Goal: Information Seeking & Learning: Learn about a topic

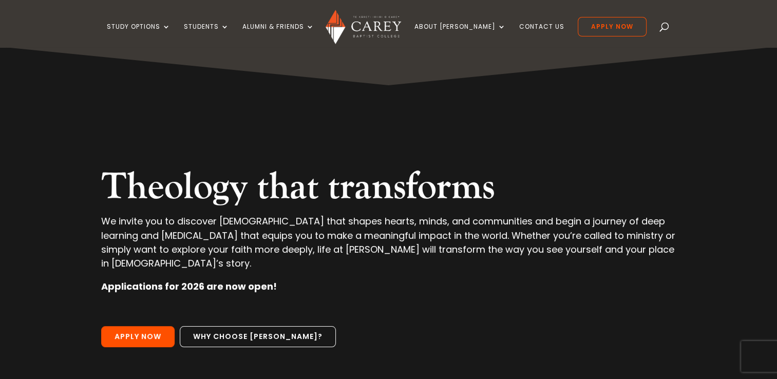
click at [665, 29] on span at bounding box center [665, 29] width 0 height 0
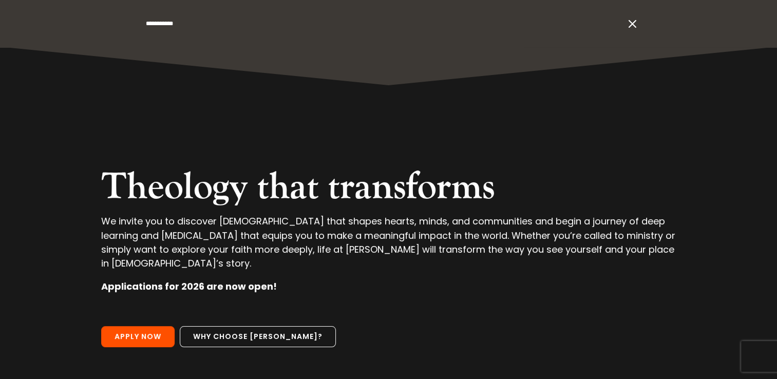
type input "**********"
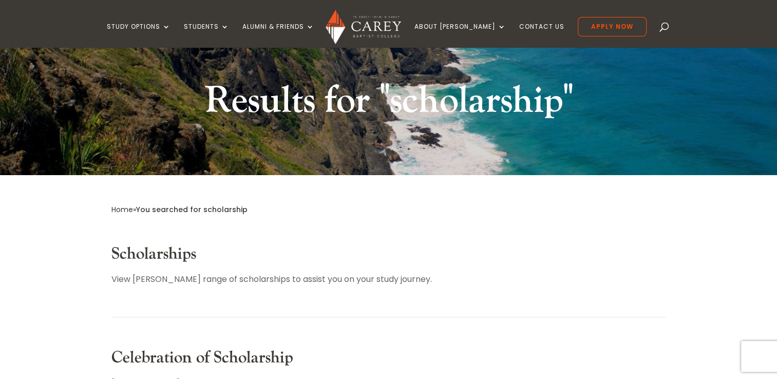
scroll to position [64, 0]
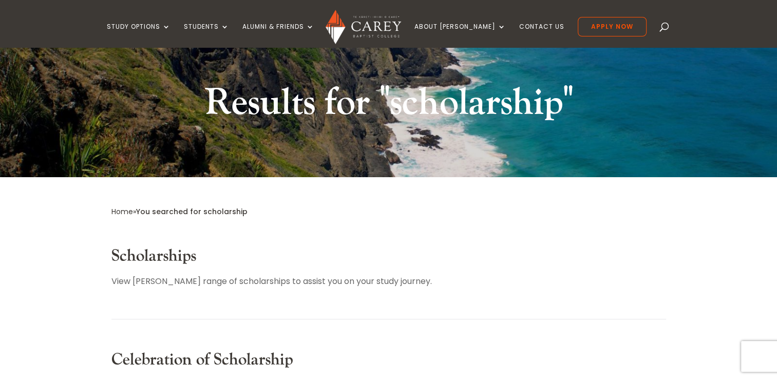
click at [165, 254] on link "Scholarships" at bounding box center [153, 256] width 85 height 21
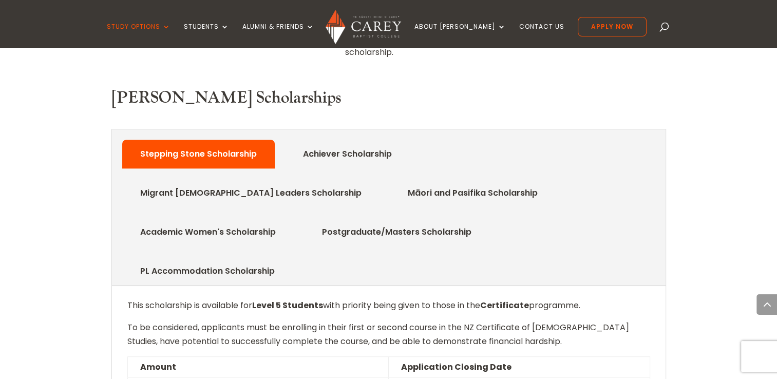
scroll to position [483, 0]
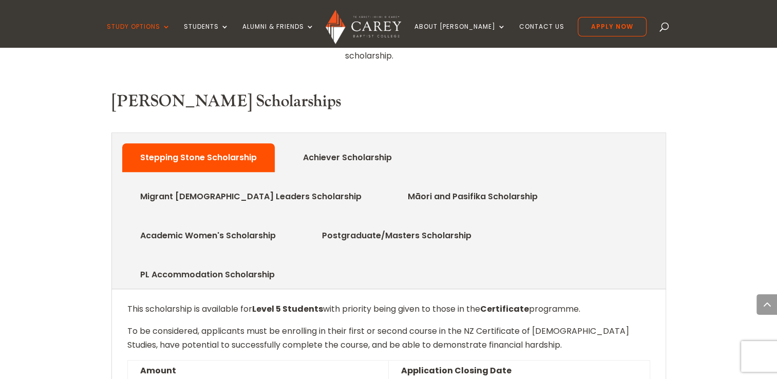
click at [347, 147] on link "Achiever Scholarship" at bounding box center [348, 157] width 120 height 21
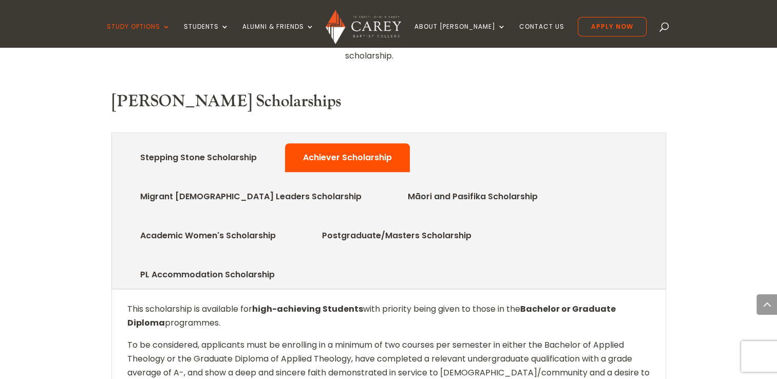
click at [377, 186] on link "Migrant Church Leaders Scholarship" at bounding box center [251, 196] width 252 height 21
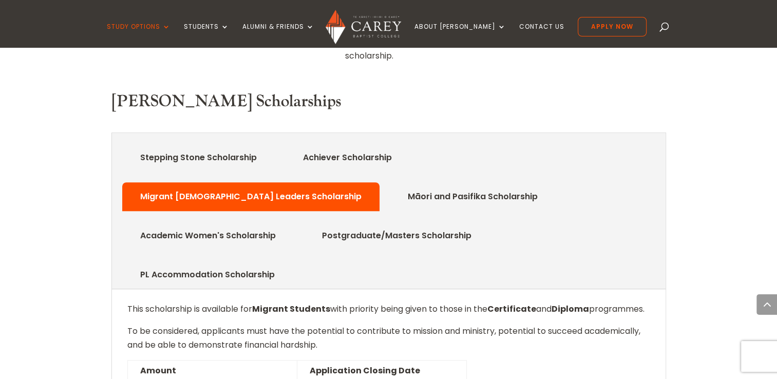
click at [291, 225] on link "Academic Women's Scholarship" at bounding box center [208, 235] width 166 height 21
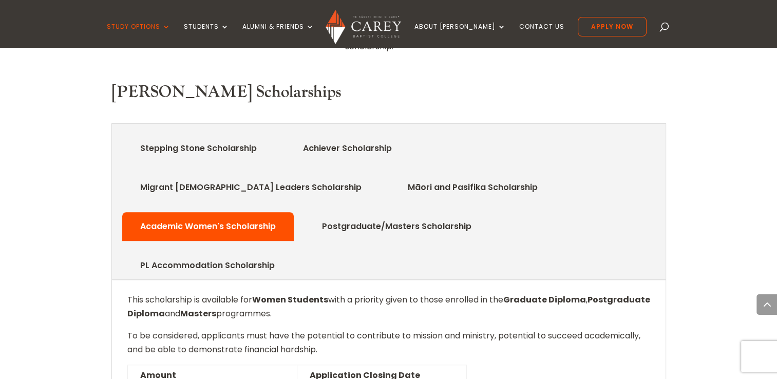
scroll to position [494, 0]
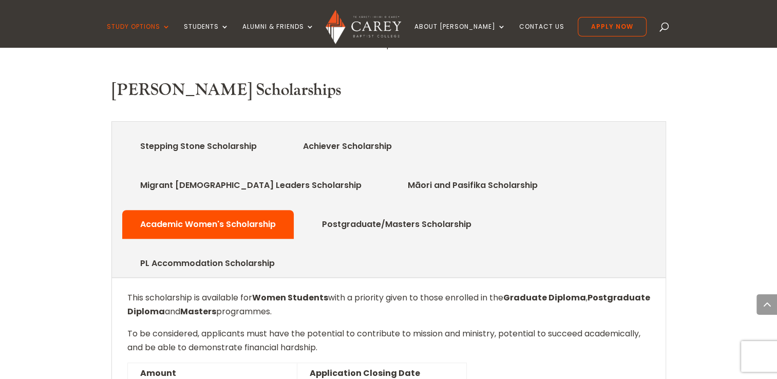
click at [487, 214] on link "Postgraduate/Masters Scholarship" at bounding box center [397, 224] width 180 height 21
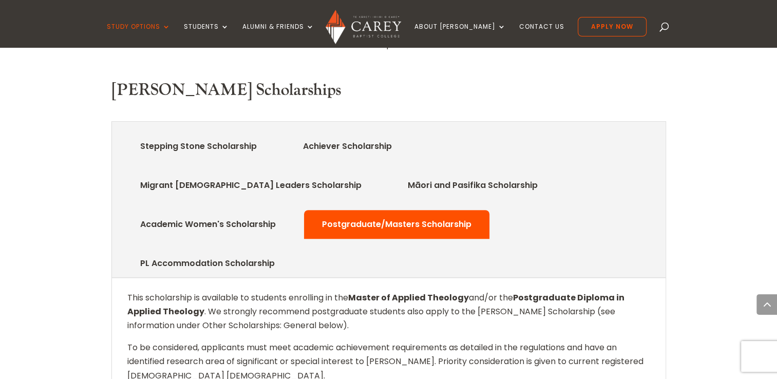
click at [234, 253] on link "PL Accommodation Scholarship" at bounding box center [207, 263] width 165 height 21
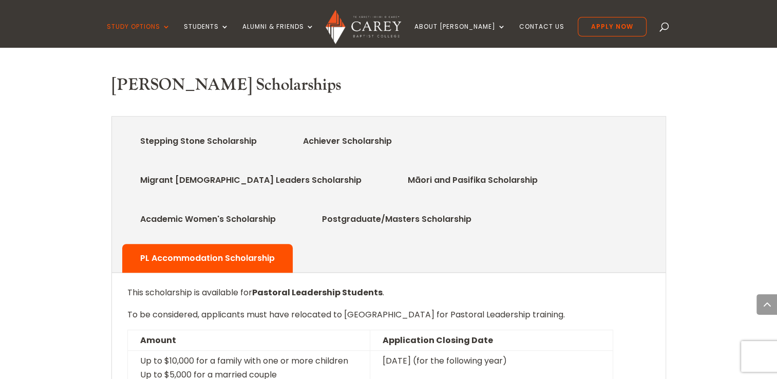
scroll to position [499, 0]
click at [186, 131] on link "Stepping Stone Scholarship" at bounding box center [198, 141] width 147 height 21
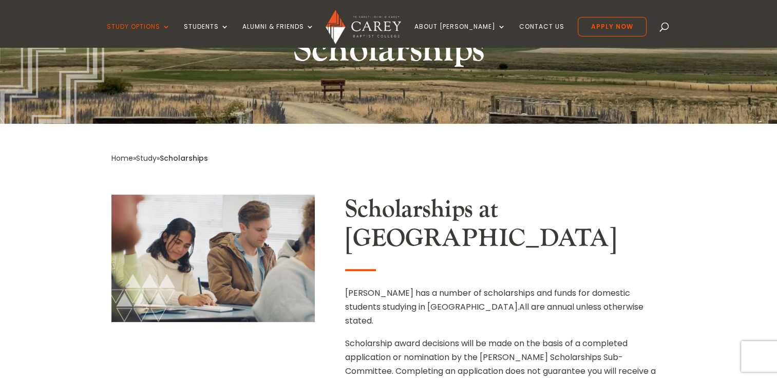
scroll to position [0, 0]
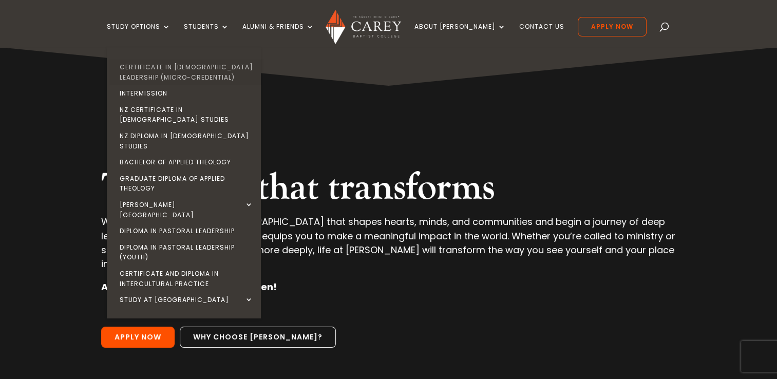
click at [176, 72] on link "Certificate in [DEMOGRAPHIC_DATA] Leadership (Micro-credential)" at bounding box center [186, 72] width 154 height 26
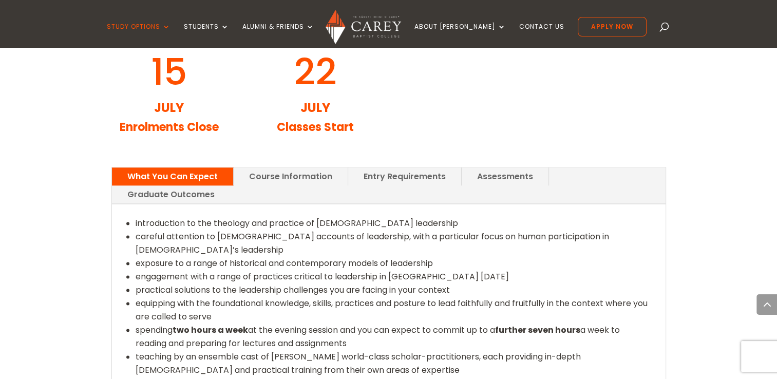
scroll to position [1234, 0]
click at [374, 168] on link "Entry Requirements" at bounding box center [404, 177] width 113 height 18
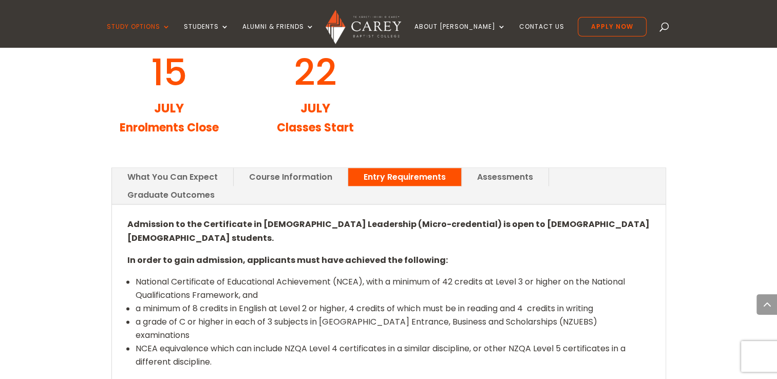
click at [299, 168] on link "Course Information" at bounding box center [291, 177] width 114 height 18
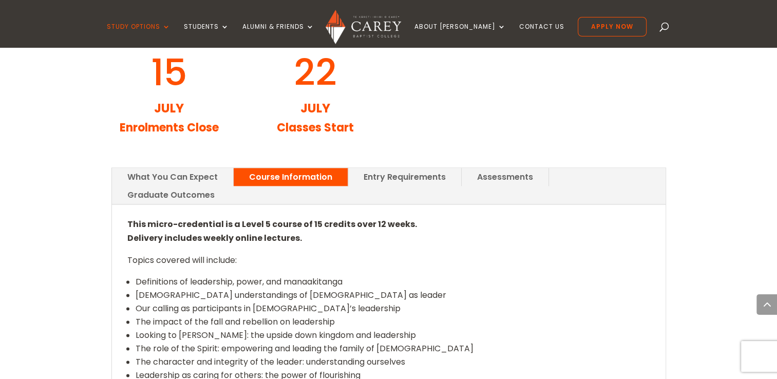
click at [203, 168] on link "What You Can Expect" at bounding box center [172, 177] width 121 height 18
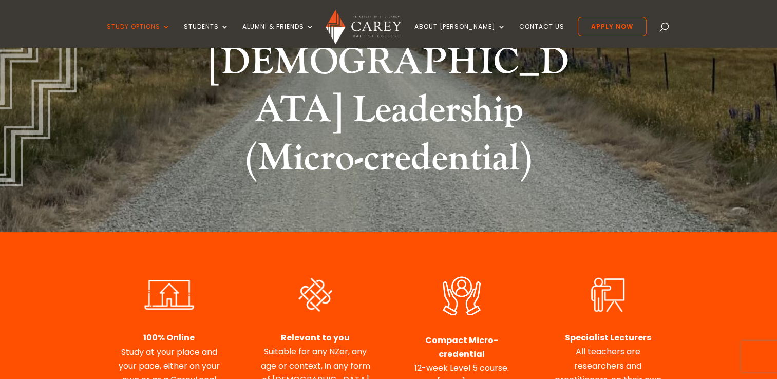
scroll to position [0, 0]
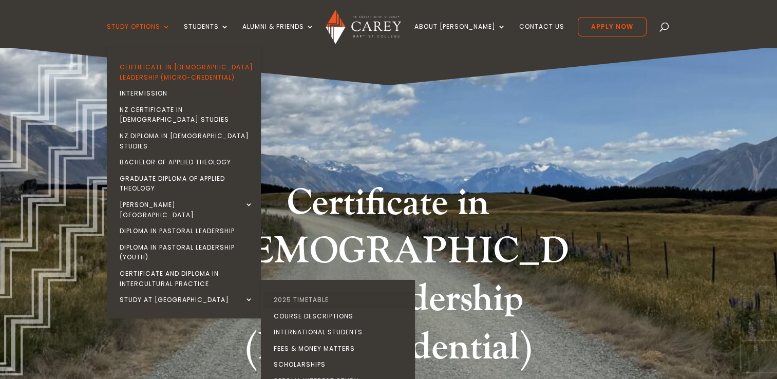
click at [312, 292] on link "2025 Timetable" at bounding box center [340, 300] width 154 height 16
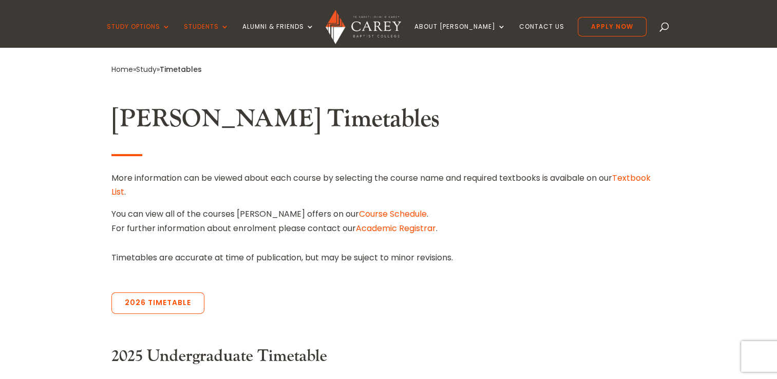
scroll to position [243, 0]
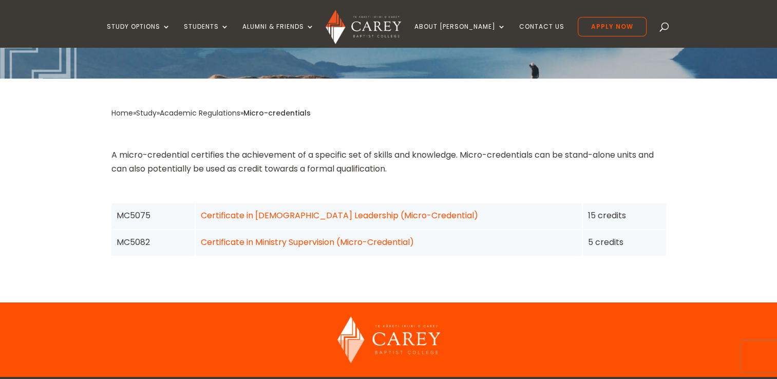
scroll to position [209, 0]
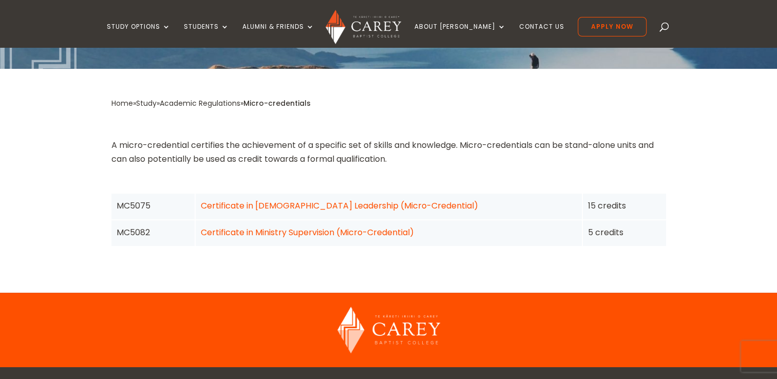
click at [212, 234] on link "Certificate in Ministry Supervision (Micro-Credential)" at bounding box center [307, 233] width 213 height 12
